Goal: Transaction & Acquisition: Subscribe to service/newsletter

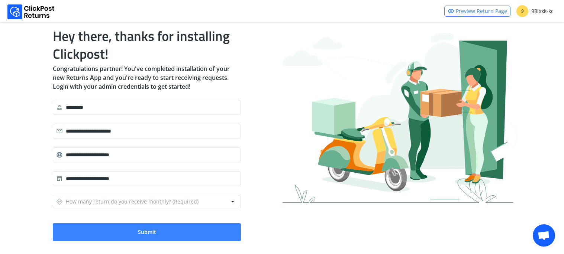
scroll to position [24, 0]
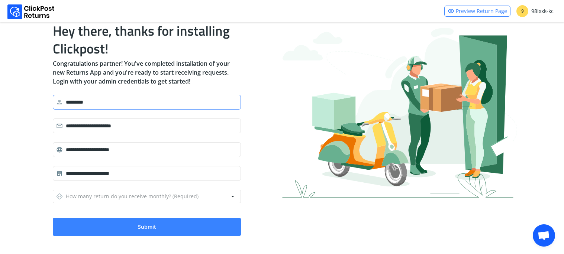
click at [144, 104] on input "*********" at bounding box center [150, 102] width 175 height 13
click at [59, 101] on span "person" at bounding box center [59, 102] width 7 height 10
click at [116, 102] on input "*********" at bounding box center [150, 102] width 175 height 13
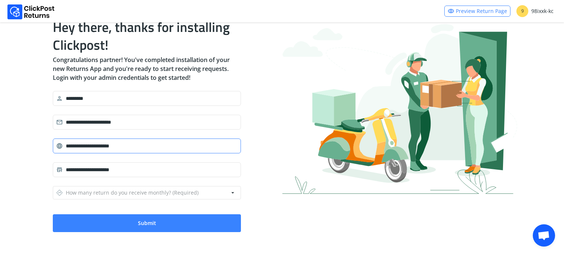
scroll to position [29, 0]
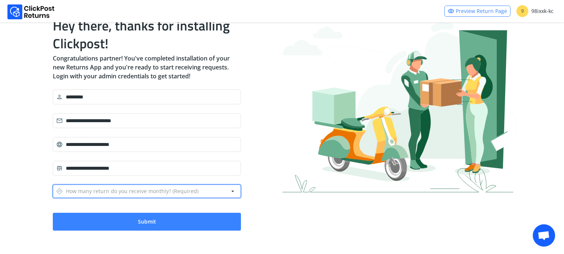
click at [230, 191] on span "arrow_drop_down" at bounding box center [232, 191] width 7 height 10
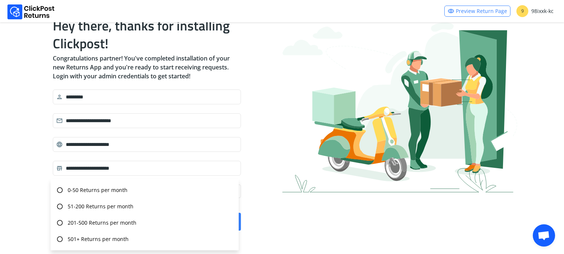
click at [263, 208] on div "**********" at bounding box center [282, 124] width 470 height 238
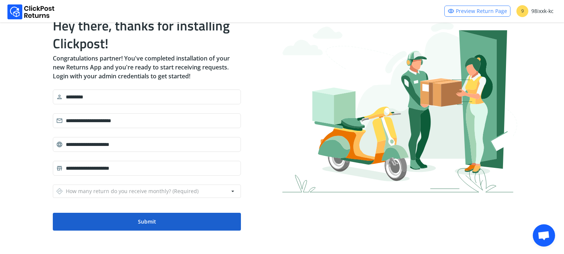
click at [185, 223] on button "Submit" at bounding box center [147, 222] width 188 height 18
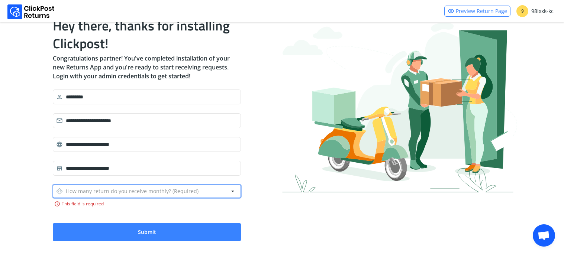
click at [219, 187] on button "directions How many return do you receive monthly? (Required) arrow_drop_down" at bounding box center [147, 191] width 188 height 13
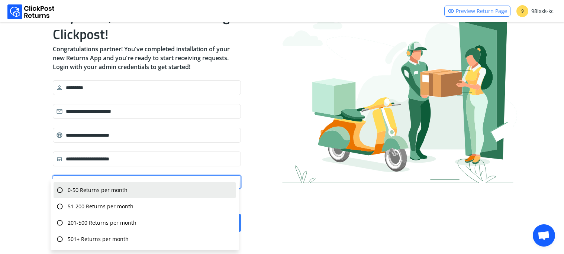
scroll to position [40, 0]
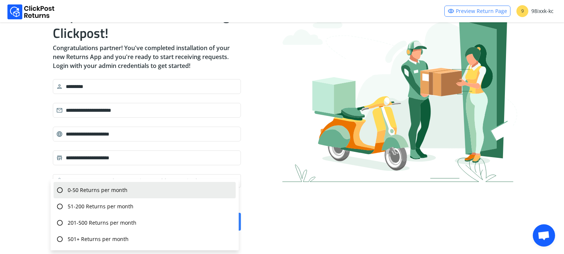
click at [185, 189] on div "radio_button_unchecked 0-50 Returns per month" at bounding box center [145, 190] width 182 height 16
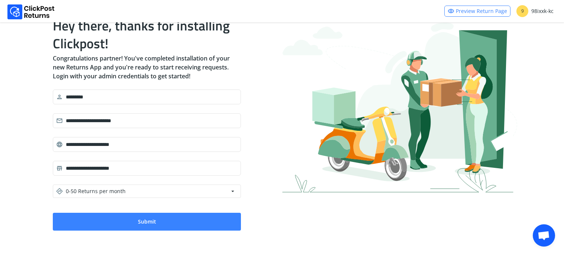
drag, startPoint x: 168, startPoint y: 229, endPoint x: 279, endPoint y: 139, distance: 143.0
click at [168, 228] on button "Submit" at bounding box center [147, 222] width 188 height 18
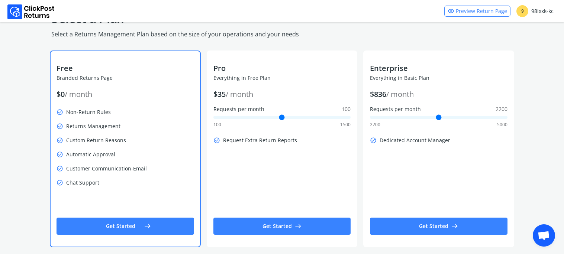
scroll to position [33, 0]
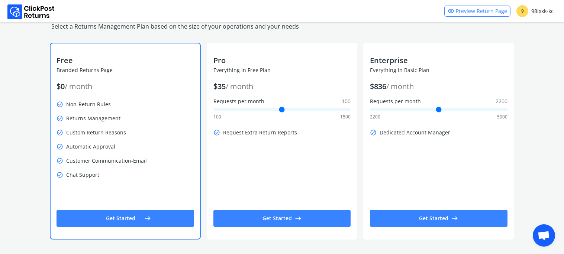
click at [118, 219] on button "Get Started east" at bounding box center [124, 218] width 137 height 17
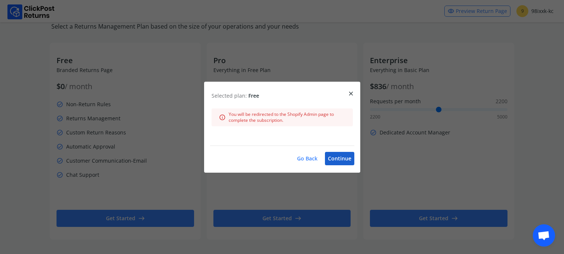
click at [343, 160] on button "Continue" at bounding box center [339, 158] width 29 height 13
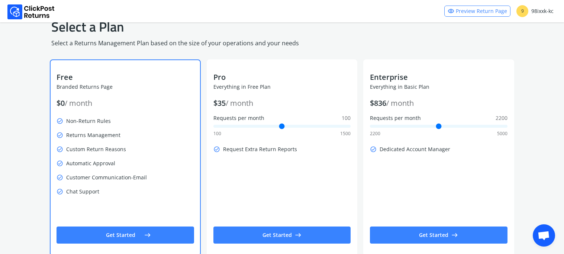
scroll to position [28, 0]
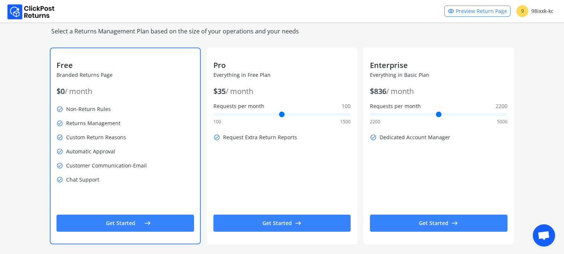
click at [137, 176] on p "check_circle Chat Support" at bounding box center [124, 180] width 137 height 10
click at [138, 222] on button "Get Started east" at bounding box center [124, 223] width 137 height 17
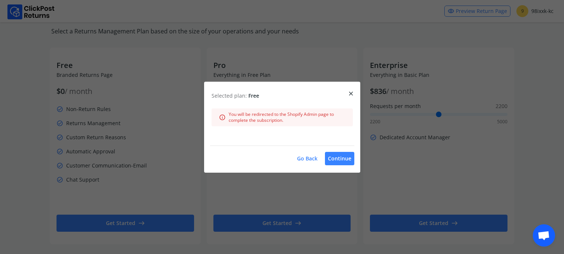
click at [351, 92] on span "close" at bounding box center [351, 93] width 7 height 10
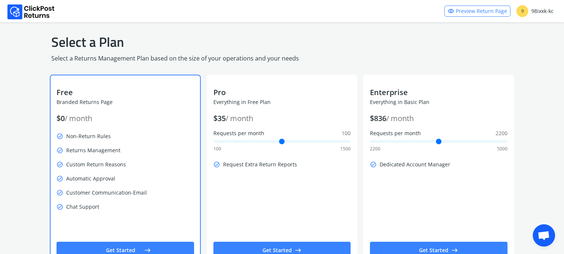
scroll to position [0, 0]
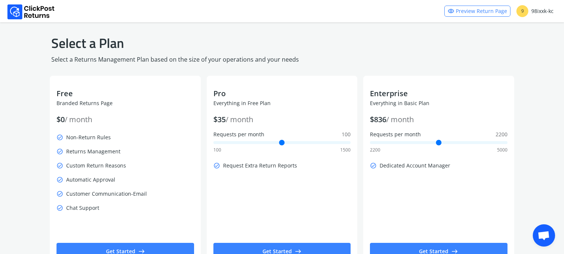
click at [487, 10] on link "visibility Preview Return Page" at bounding box center [477, 11] width 66 height 11
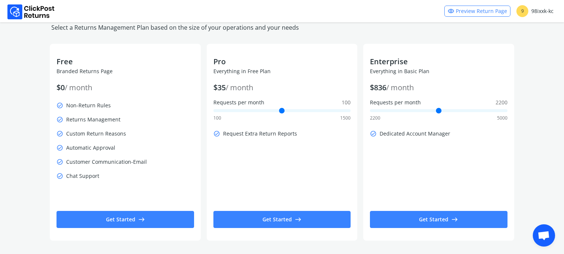
scroll to position [33, 0]
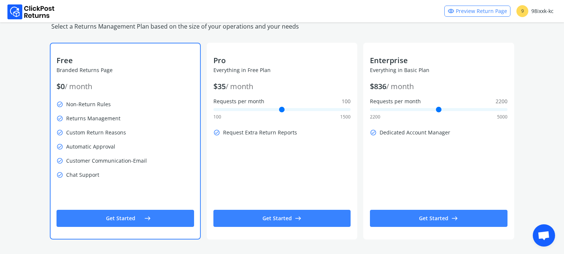
click at [144, 220] on span "east" at bounding box center [147, 218] width 7 height 10
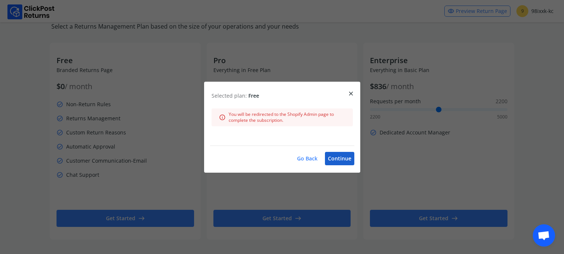
click at [349, 160] on button "Continue" at bounding box center [339, 158] width 29 height 13
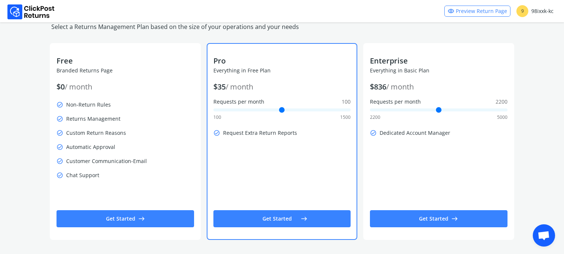
scroll to position [33, 0]
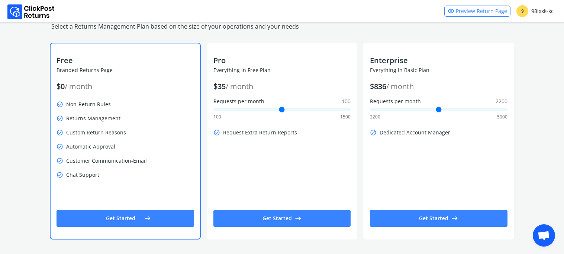
click at [168, 143] on p "check_circle Automatic Approval" at bounding box center [124, 147] width 137 height 10
click at [162, 212] on button "Get Started east" at bounding box center [124, 218] width 137 height 17
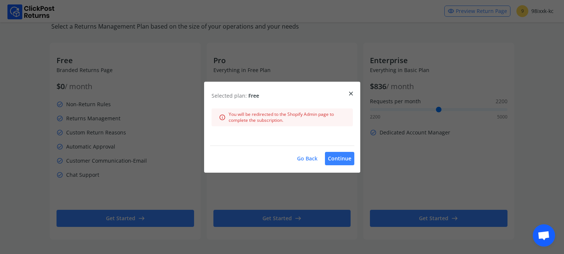
click at [310, 163] on button "Go Back" at bounding box center [307, 158] width 26 height 13
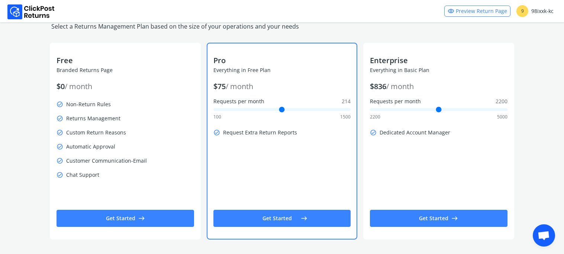
click at [226, 109] on input "Requests per month 214" at bounding box center [281, 109] width 137 height 3
click at [216, 114] on span "100" at bounding box center [217, 117] width 8 height 6
drag, startPoint x: 226, startPoint y: 108, endPoint x: 201, endPoint y: 106, distance: 25.4
click at [213, 108] on input "Requests per month 100" at bounding box center [281, 109] width 137 height 3
type input "***"
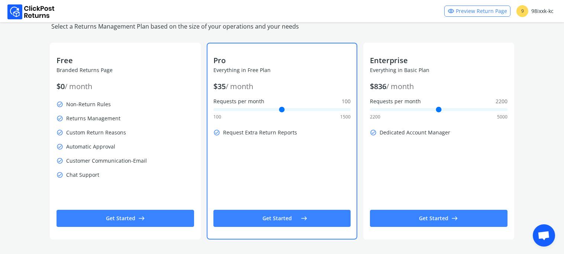
drag, startPoint x: 214, startPoint y: 107, endPoint x: 126, endPoint y: 92, distance: 90.1
click at [213, 108] on input "Requests per month 100" at bounding box center [281, 109] width 137 height 3
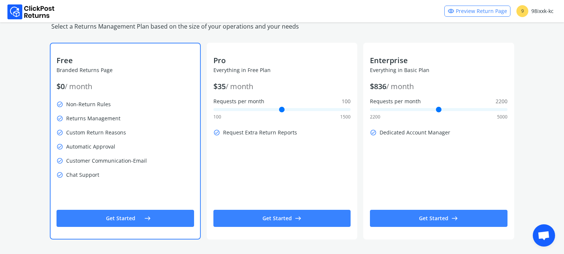
click at [90, 95] on div "Free Branded Returns Page $ 0 / month check_circle Non-Return Rules check_circl…" at bounding box center [125, 119] width 149 height 129
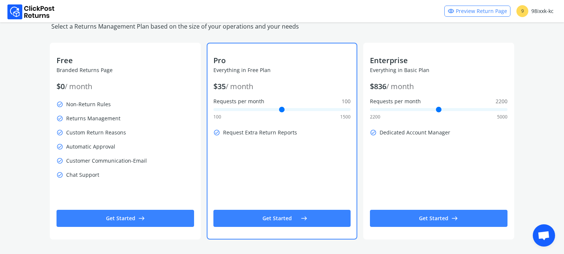
click at [272, 87] on p "$ 35 / month" at bounding box center [281, 86] width 137 height 10
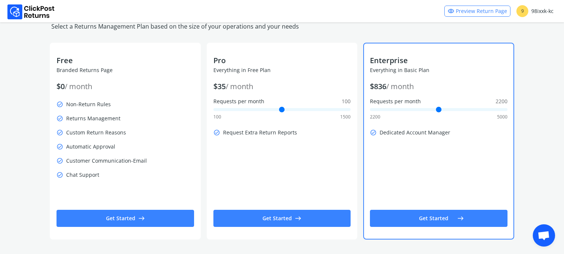
click at [466, 68] on p "Everything in Basic Plan" at bounding box center [438, 70] width 137 height 7
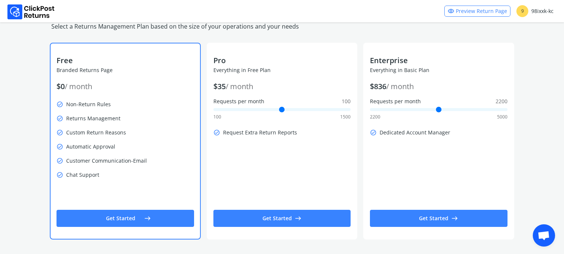
click at [113, 218] on button "Get Started east" at bounding box center [124, 218] width 137 height 17
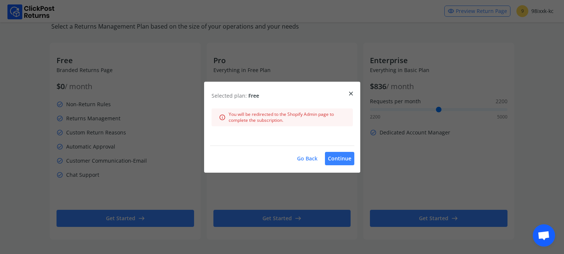
click at [352, 98] on span "close" at bounding box center [351, 93] width 7 height 10
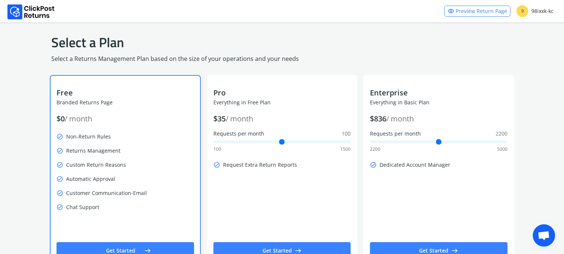
scroll to position [0, 0]
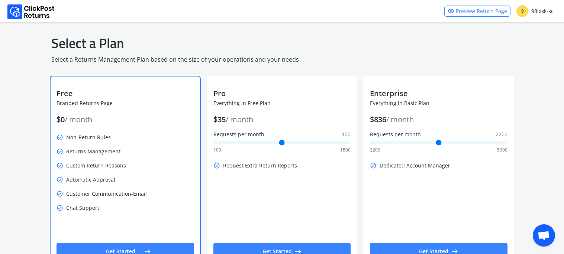
click at [104, 113] on div "Free Branded Returns Page $ 0 / month check_circle Non-Return Rules check_circl…" at bounding box center [125, 152] width 149 height 129
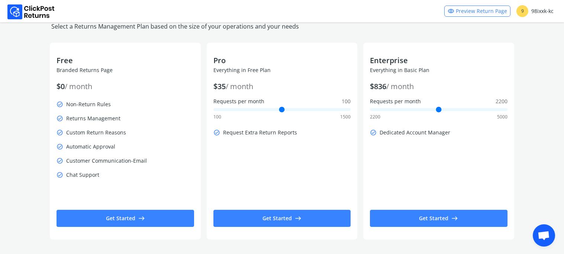
click at [525, 10] on span "9" at bounding box center [522, 11] width 12 height 12
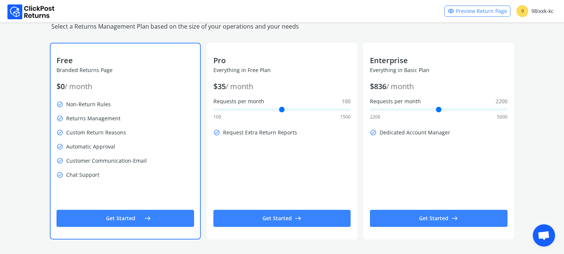
click at [125, 116] on p "check_circle Returns Management" at bounding box center [124, 118] width 137 height 10
click at [151, 216] on button "Get Started east" at bounding box center [124, 218] width 137 height 17
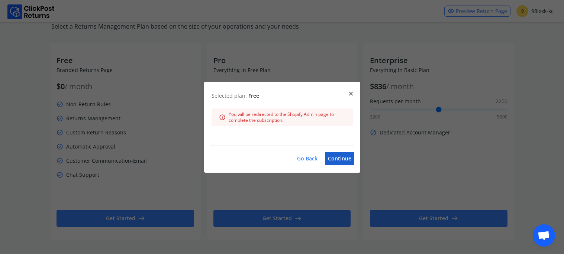
click at [343, 161] on button "Continue" at bounding box center [339, 158] width 29 height 13
